Goal: Information Seeking & Learning: Learn about a topic

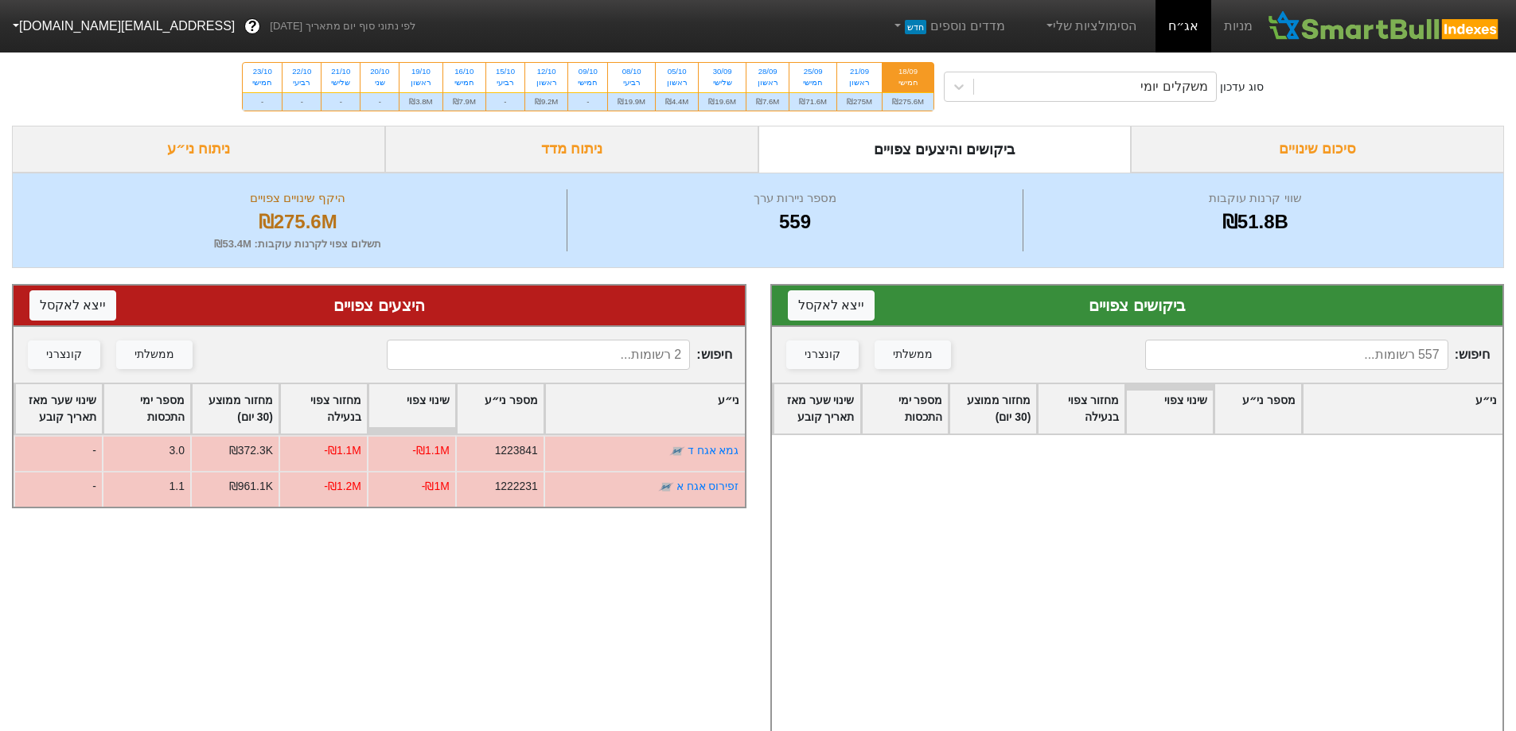
scroll to position [1114, 0]
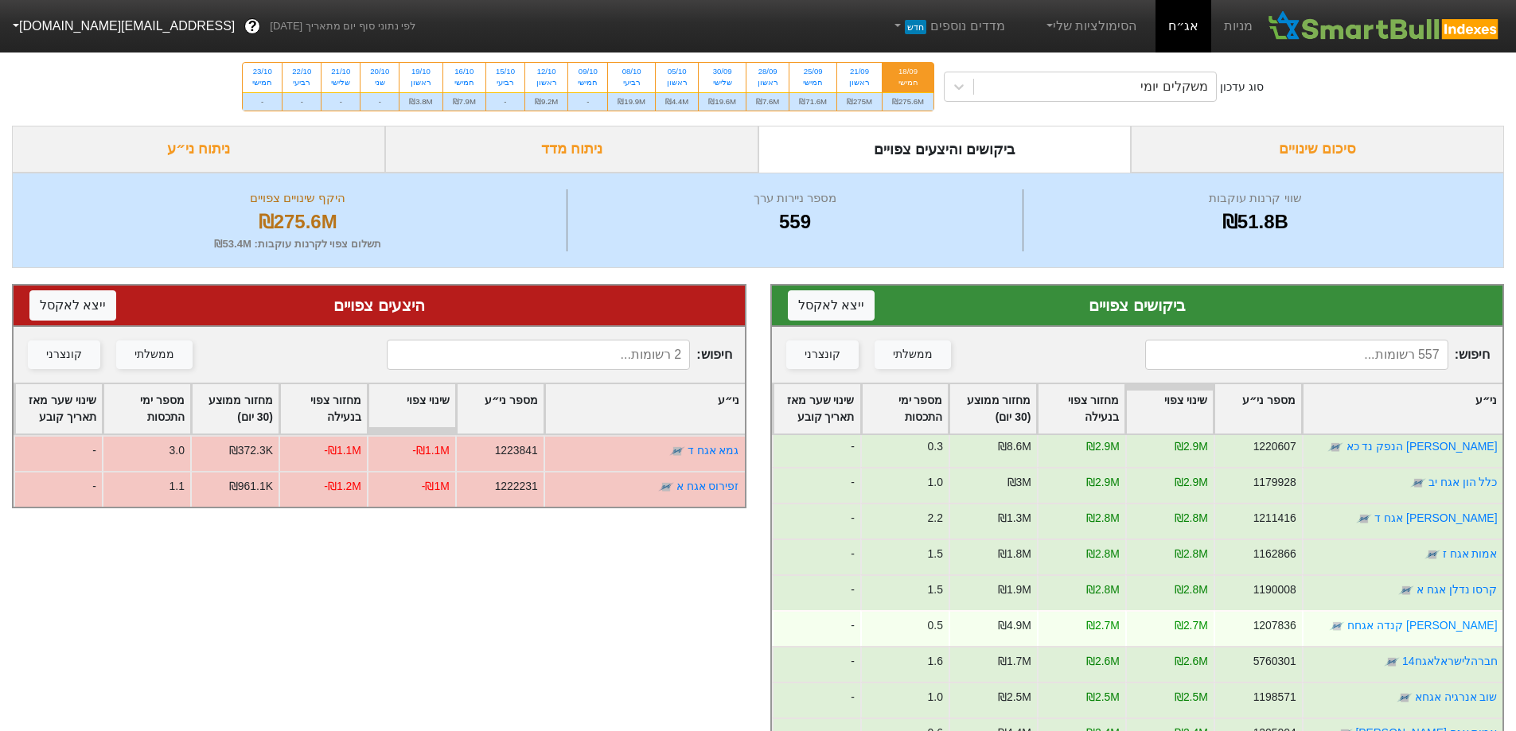
click at [1328, 626] on div "[PERSON_NAME] קנדה אגחח" at bounding box center [1401, 628] width 201 height 36
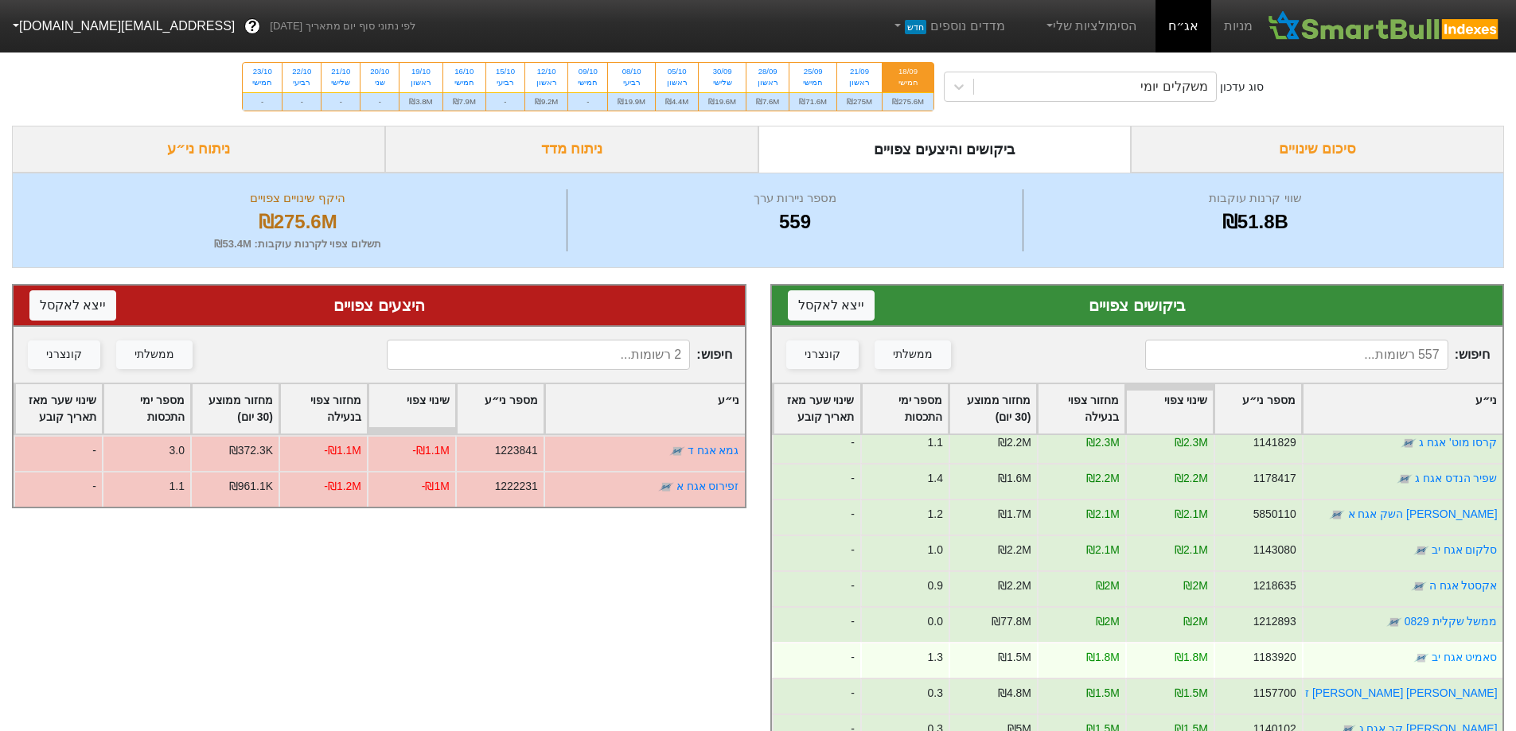
scroll to position [1592, 0]
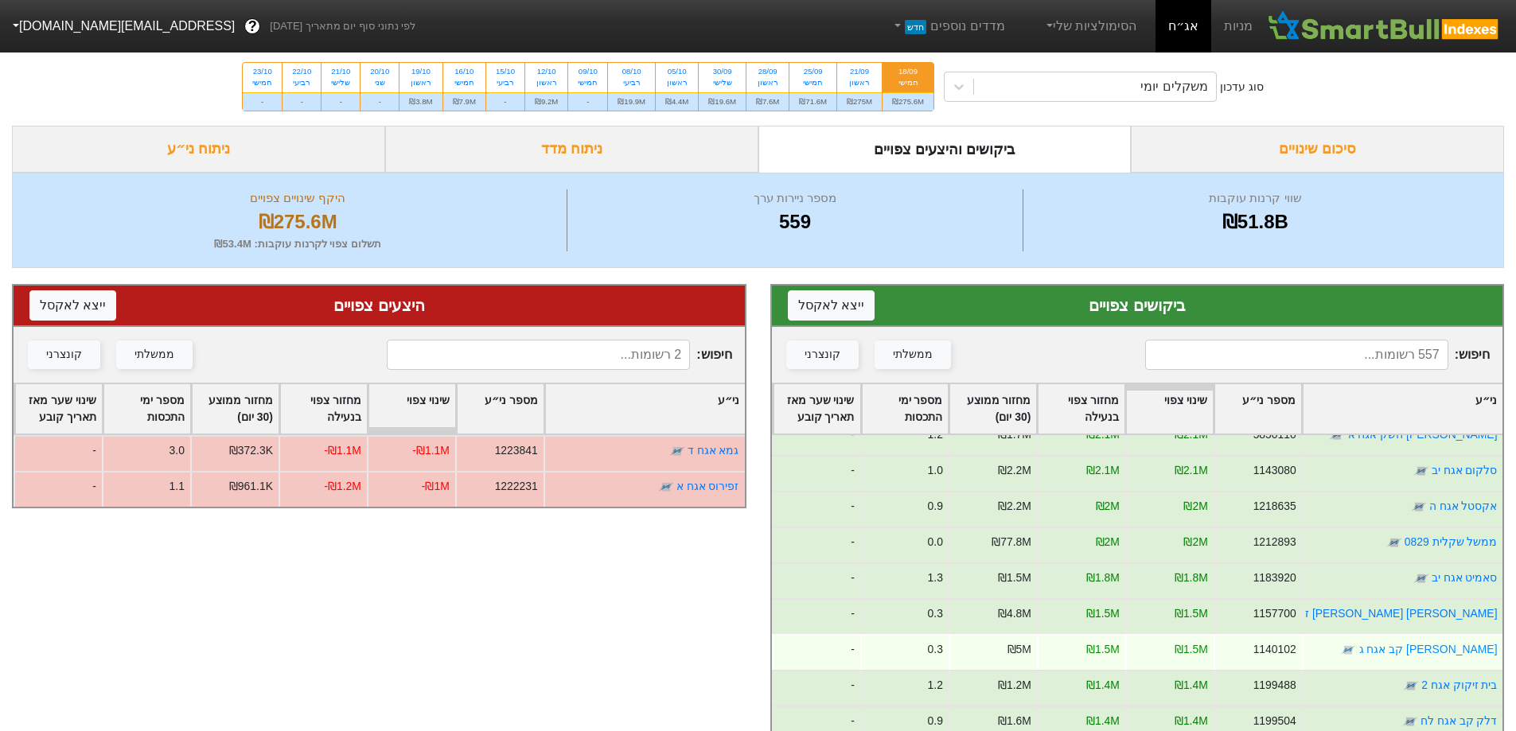
click at [1359, 653] on div "[PERSON_NAME] קב אגח ג" at bounding box center [1401, 652] width 201 height 36
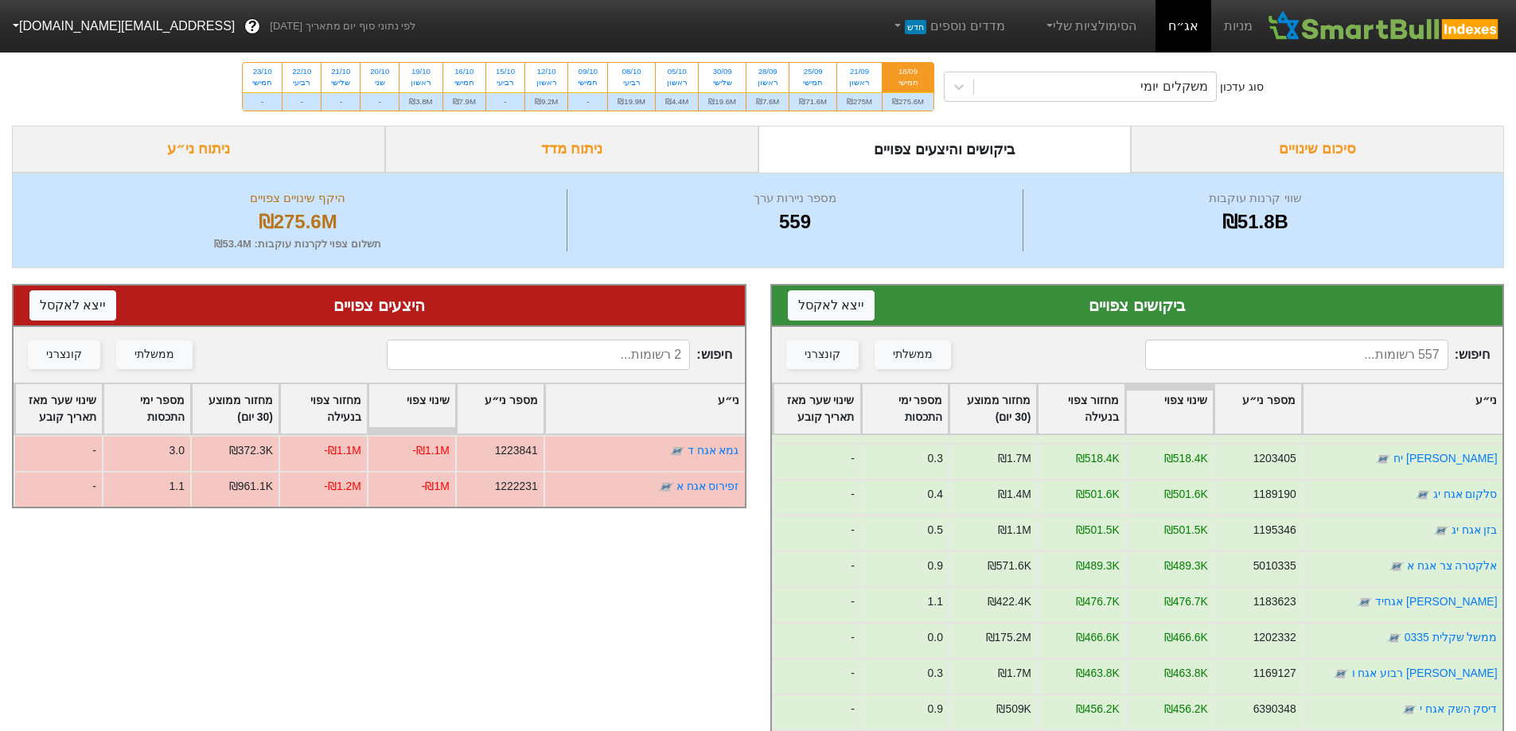
scroll to position [4616, 0]
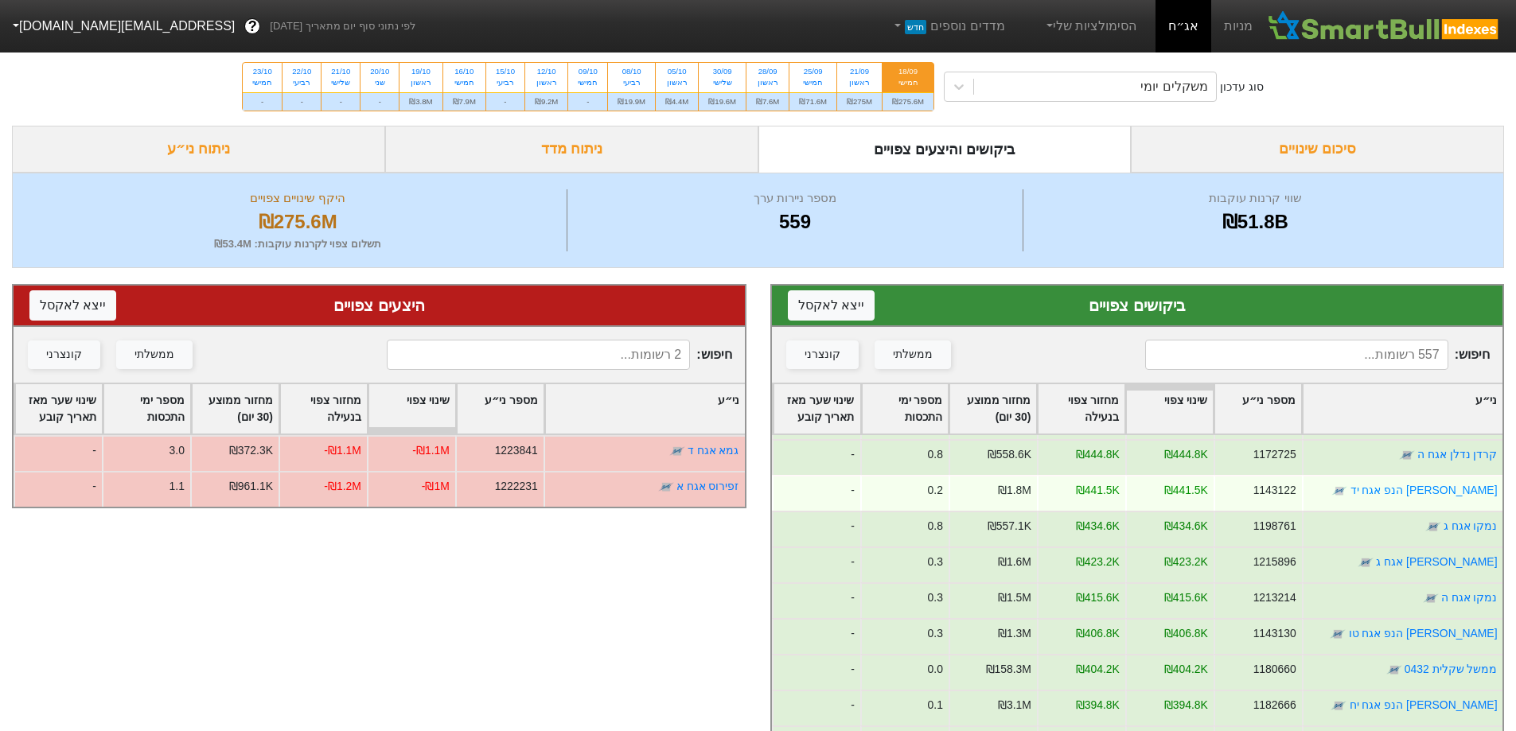
click at [1384, 497] on div "[PERSON_NAME] הנפ אגח יד" at bounding box center [1401, 493] width 201 height 36
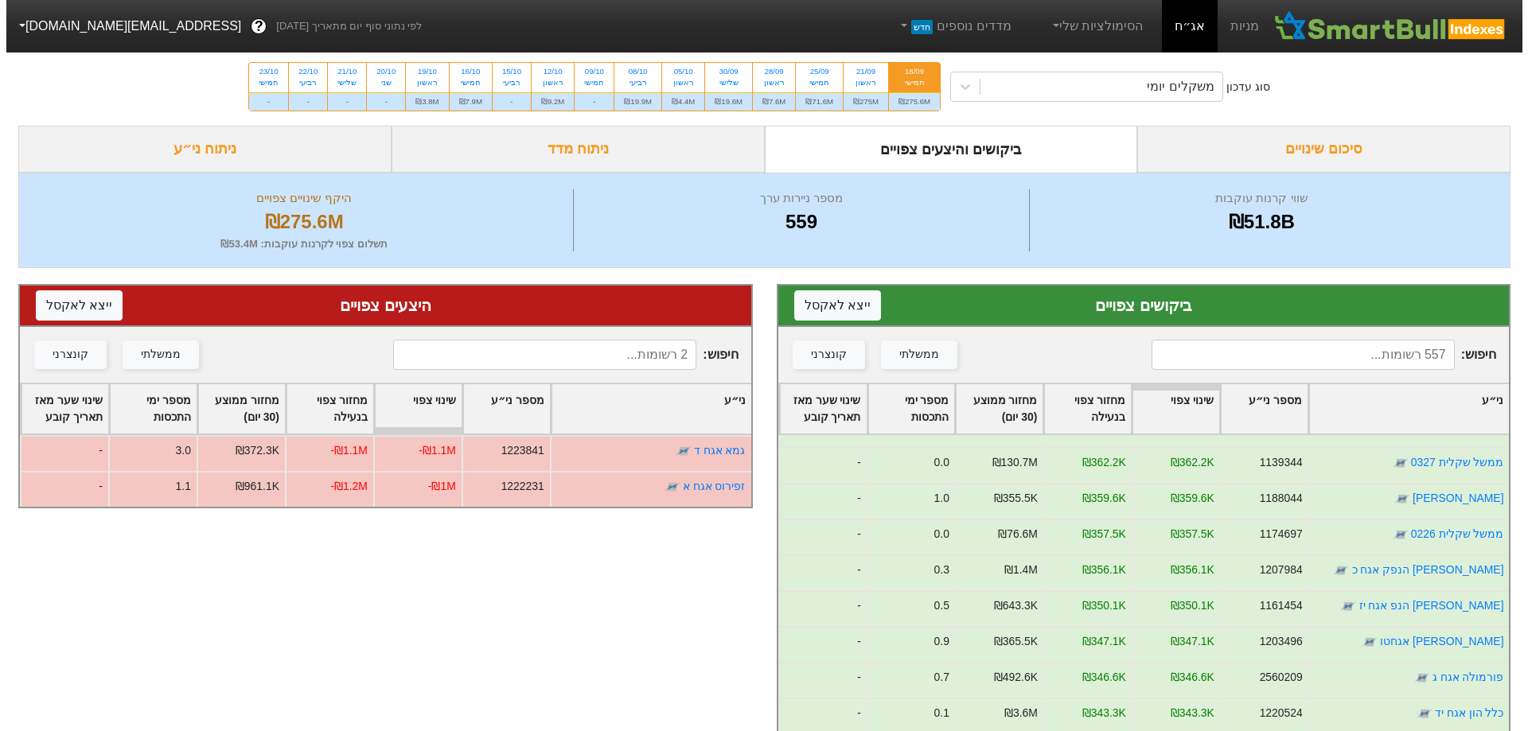
scroll to position [5174, 0]
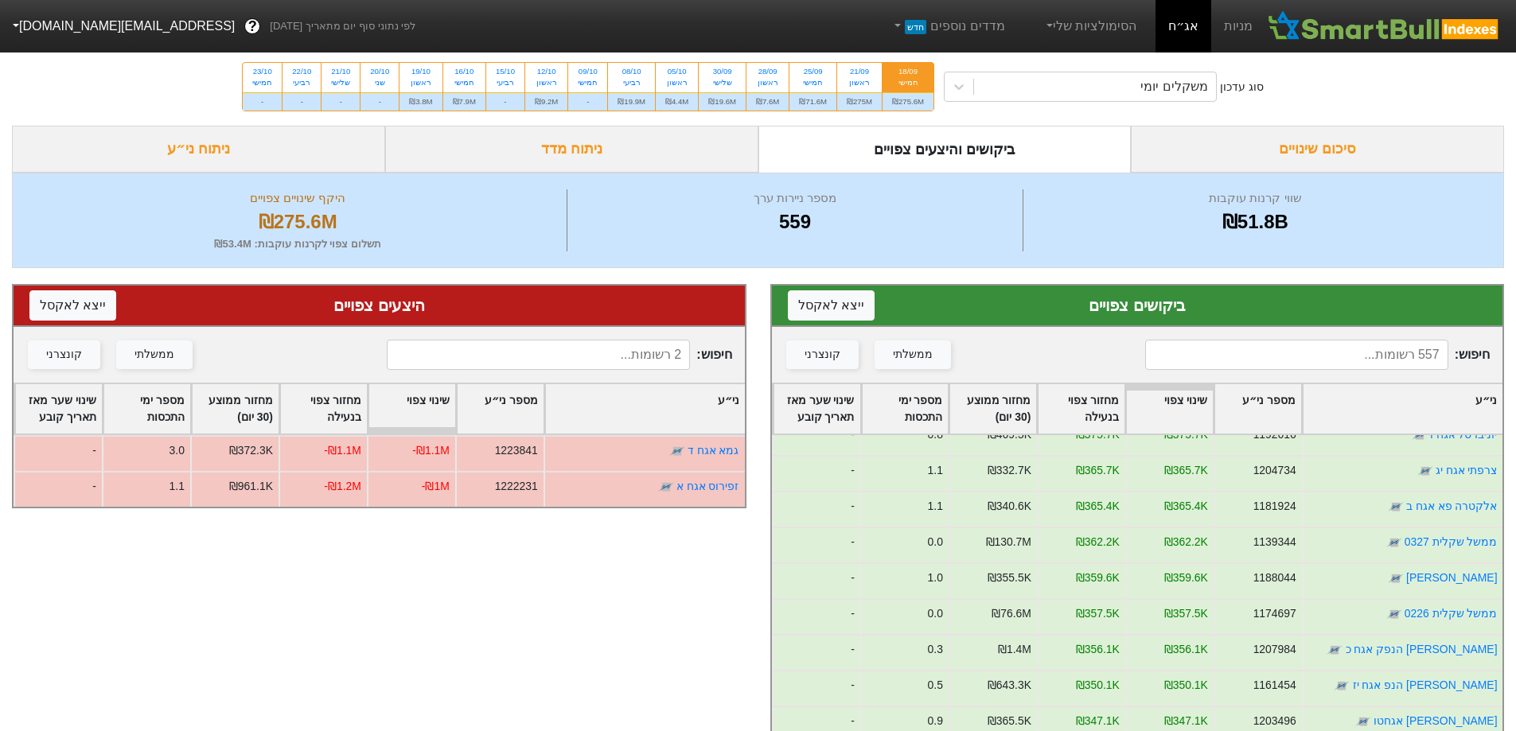
click at [1400, 355] on input at bounding box center [1296, 355] width 303 height 30
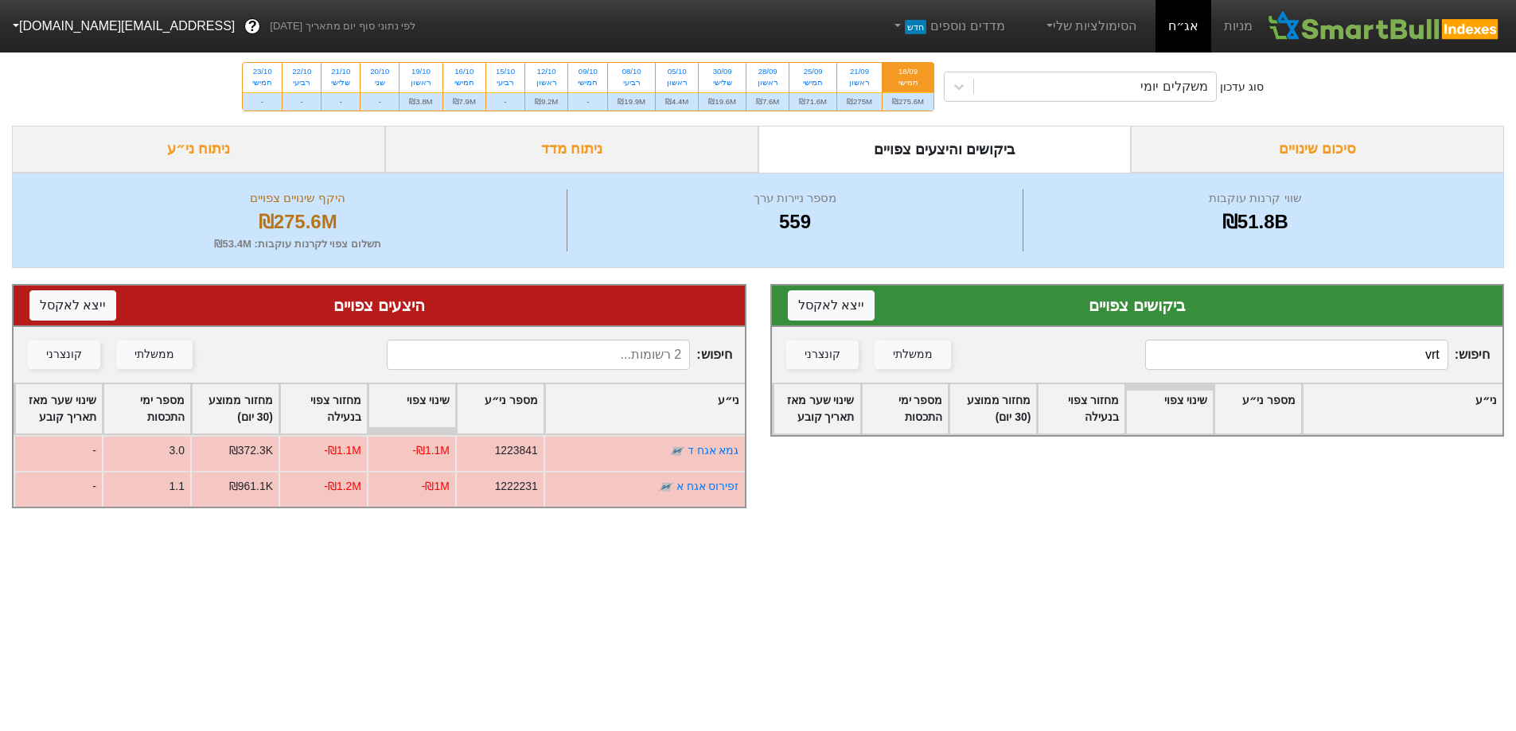
scroll to position [0, 0]
type input "v"
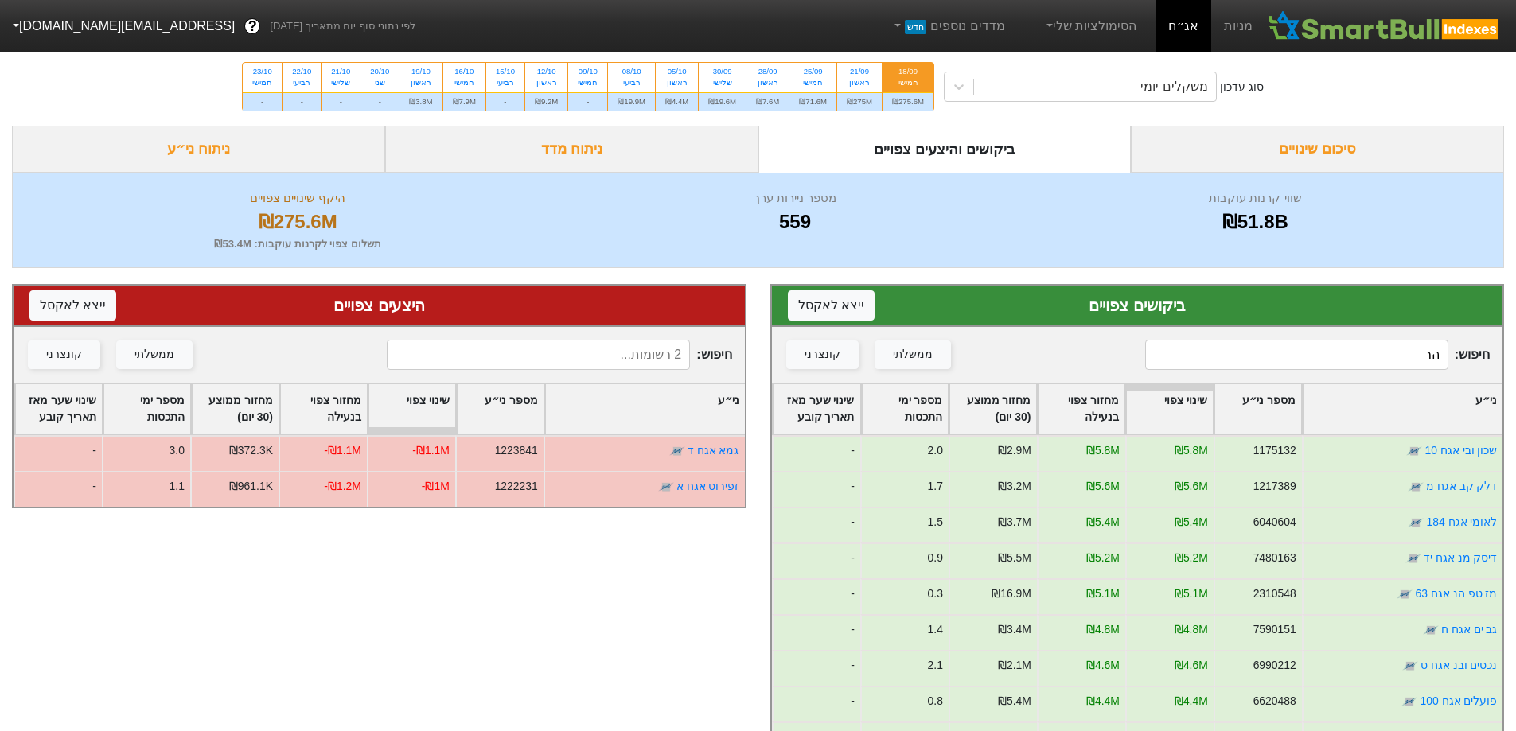
type input "הרא"
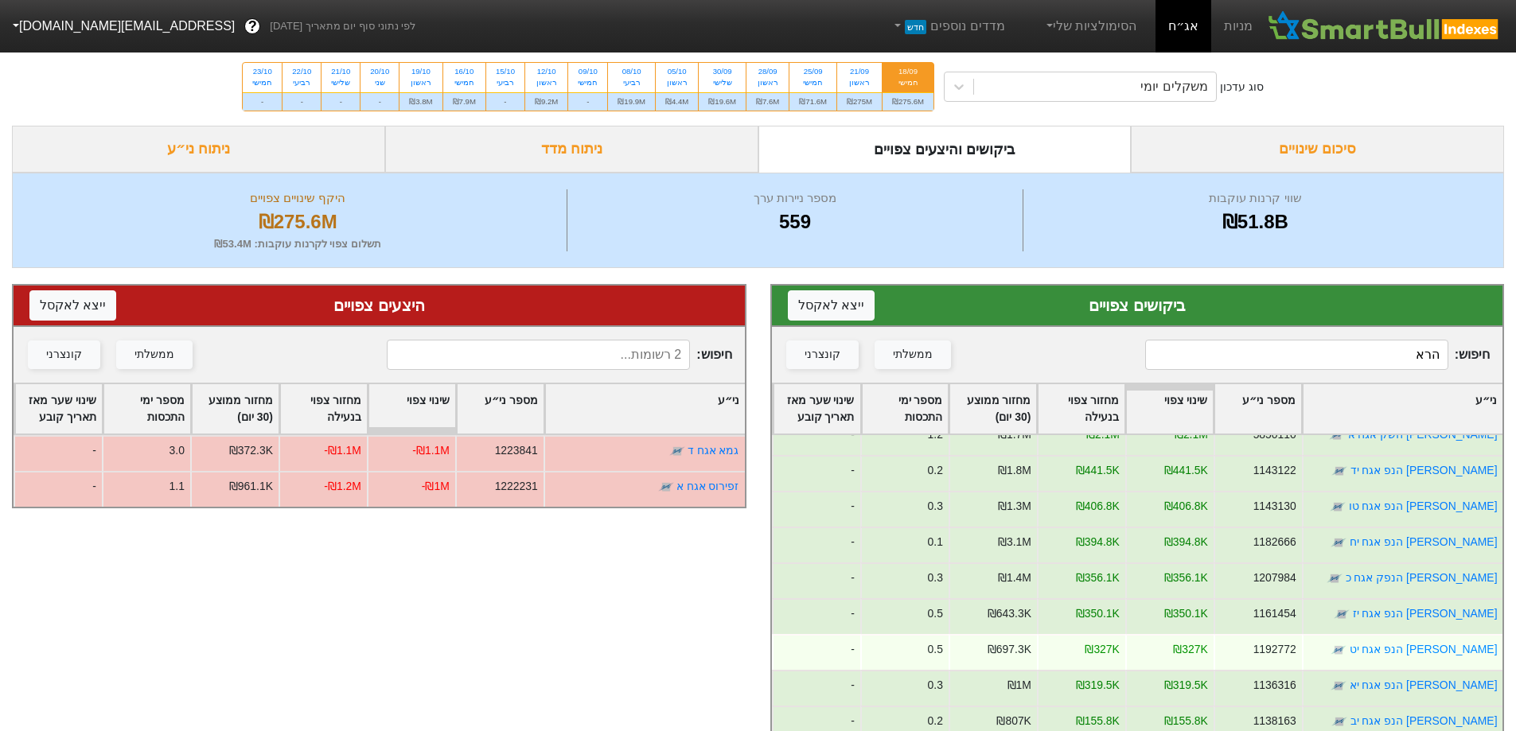
scroll to position [80, 0]
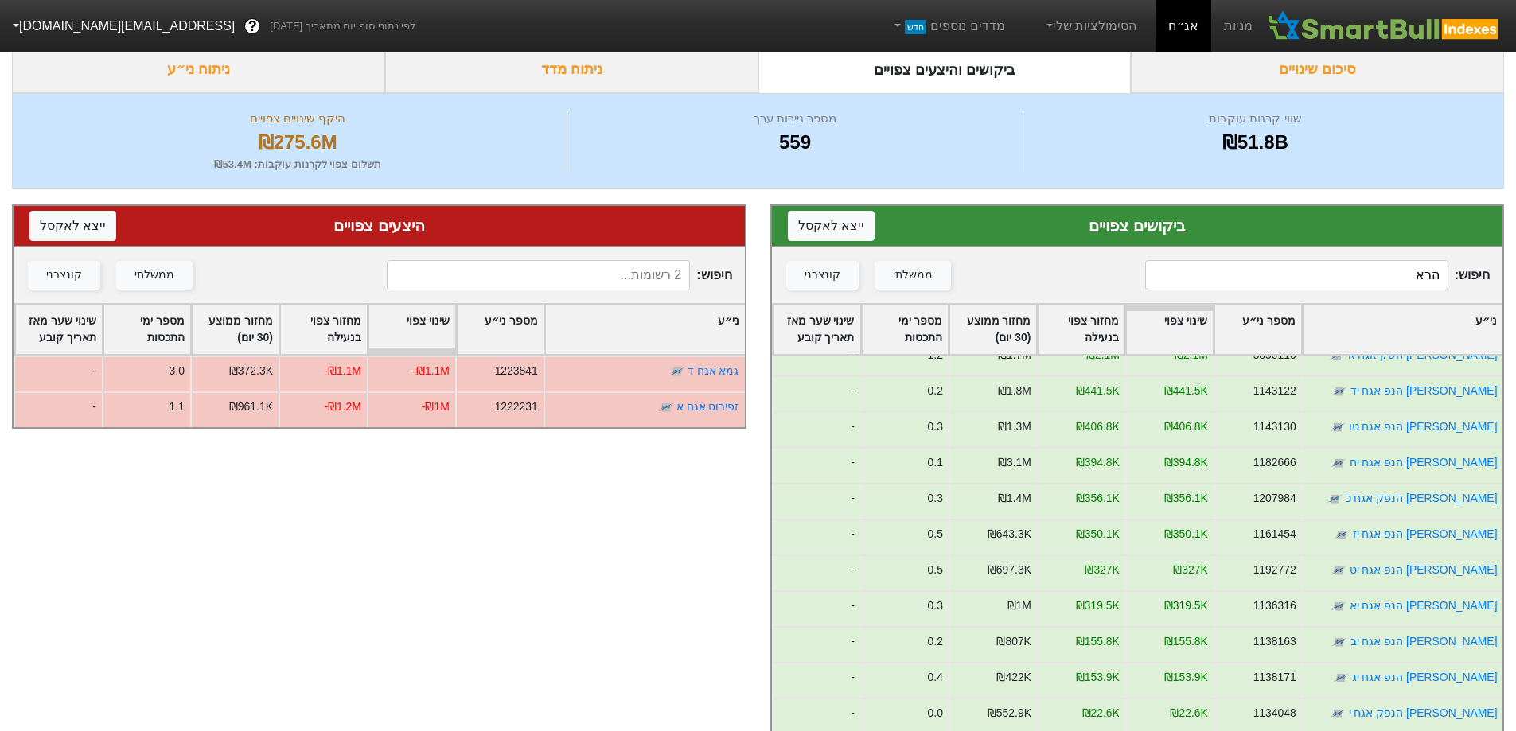
click at [1400, 270] on input "הרא" at bounding box center [1296, 275] width 303 height 30
click at [1424, 281] on input "הרא" at bounding box center [1296, 275] width 303 height 30
click at [1424, 280] on input "הרא" at bounding box center [1296, 275] width 303 height 30
